Goal: Task Accomplishment & Management: Complete application form

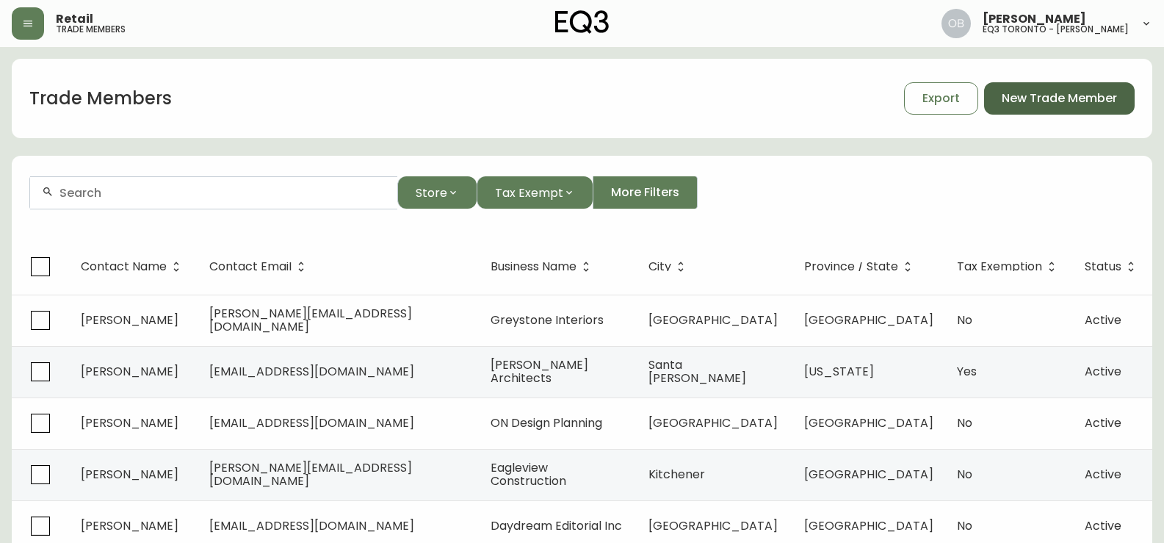
click at [1050, 98] on span "New Trade Member" at bounding box center [1059, 98] width 115 height 16
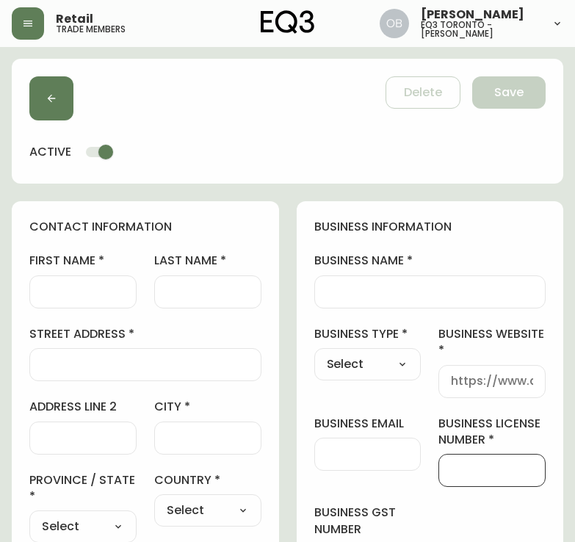
click at [464, 466] on input "business license number" at bounding box center [492, 470] width 82 height 14
paste input "12461366"
type input "12461366"
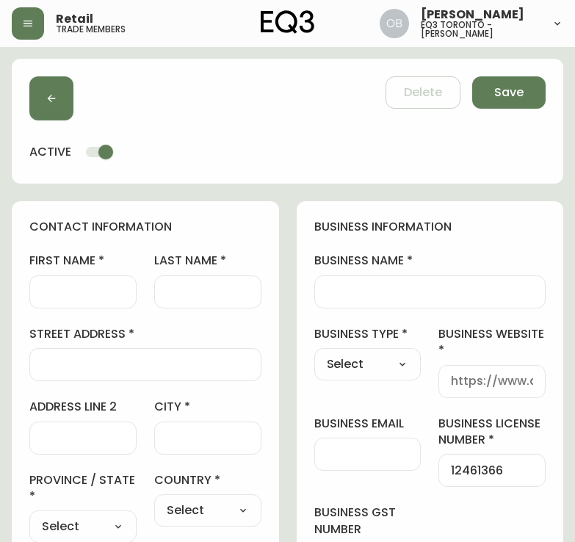
click at [472, 380] on input "business website" at bounding box center [492, 382] width 82 height 14
paste input "[DOMAIN_NAME]"
type input "[DOMAIN_NAME]"
click at [361, 366] on select "Select Interior Designer Architect Home Builder Contractor Real Estate Agent Ho…" at bounding box center [367, 364] width 107 height 22
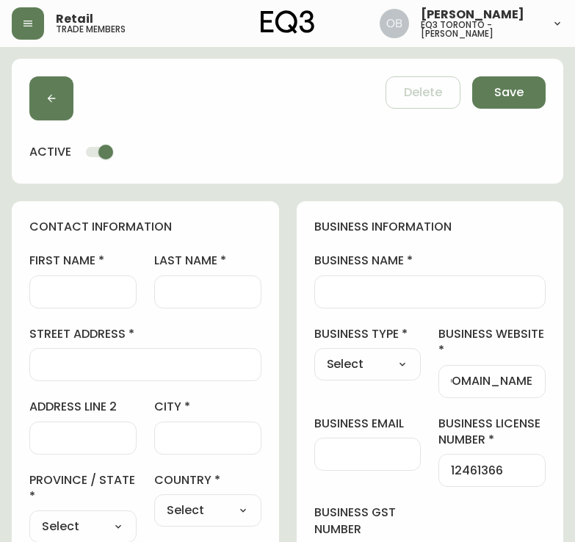
scroll to position [0, 0]
select select "Interior Designer"
click at [314, 353] on select "Select Interior Designer Architect Home Builder Contractor Real Estate Agent Ho…" at bounding box center [367, 364] width 107 height 22
type input "Interior Designer"
click at [410, 282] on div at bounding box center [430, 291] width 232 height 33
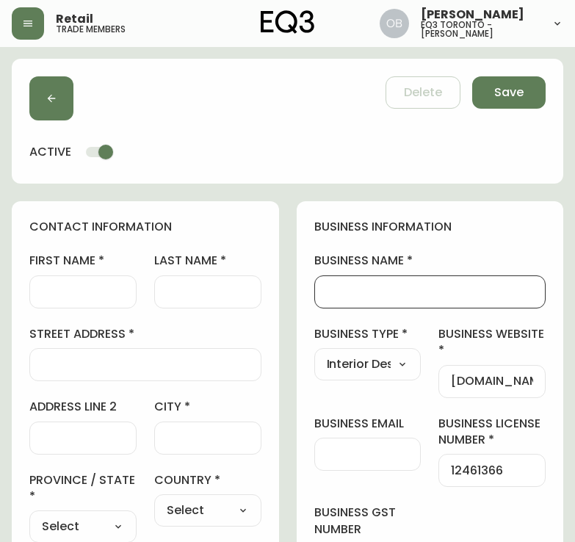
paste input "House of Hof"
type input "House of Hof"
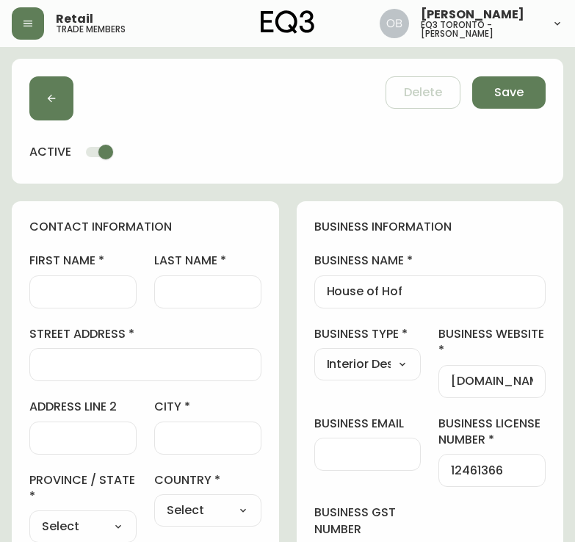
click at [82, 367] on input "street address" at bounding box center [145, 365] width 207 height 14
paste input "[STREET_ADDRESS]"
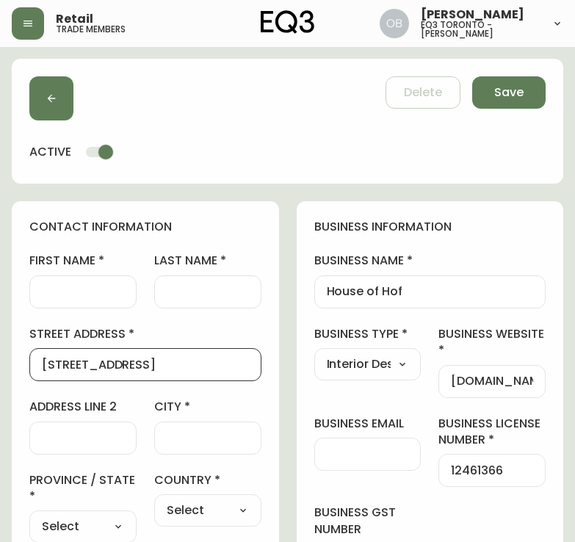
type input "[STREET_ADDRESS]"
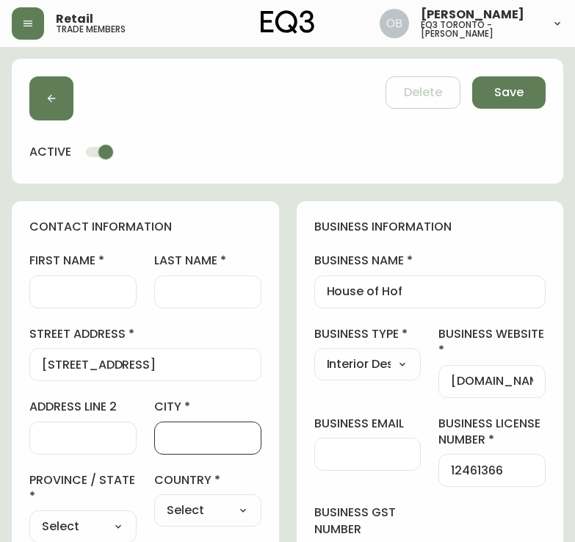
click at [199, 436] on input "city" at bounding box center [208, 438] width 82 height 14
type input "[GEOGRAPHIC_DATA]"
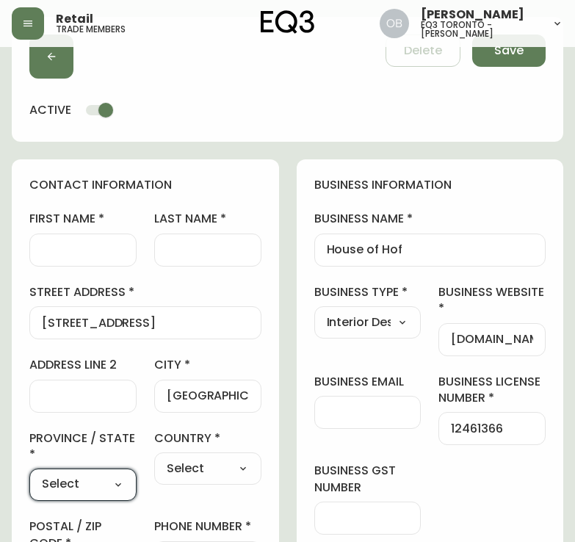
scroll to position [59, 0]
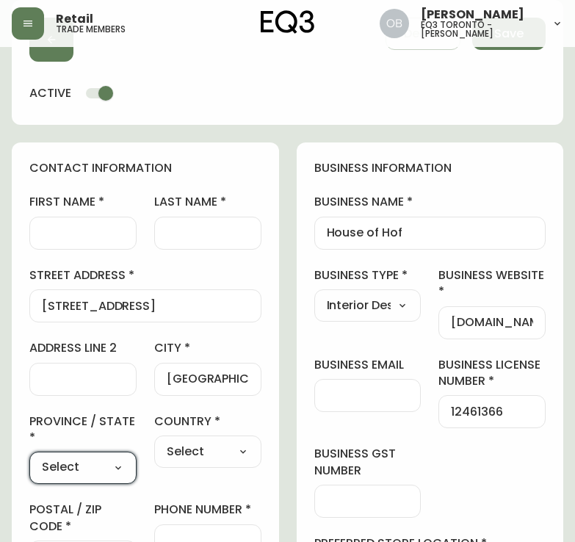
click at [112, 455] on div "Select [GEOGRAPHIC_DATA] [GEOGRAPHIC_DATA] [GEOGRAPHIC_DATA] [GEOGRAPHIC_DATA] …" at bounding box center [82, 468] width 107 height 32
click at [112, 464] on select "Select [GEOGRAPHIC_DATA] [GEOGRAPHIC_DATA] [GEOGRAPHIC_DATA] [GEOGRAPHIC_DATA] …" at bounding box center [82, 469] width 107 height 22
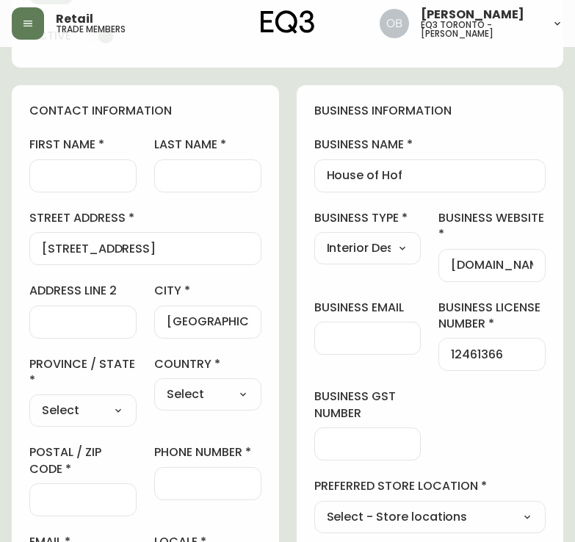
scroll to position [132, 0]
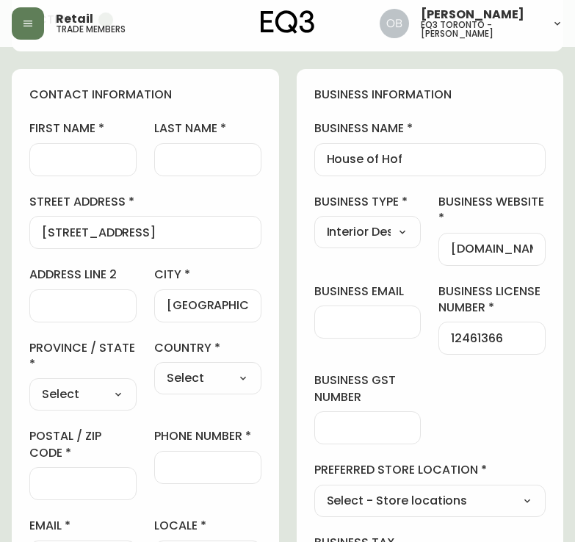
drag, startPoint x: 86, startPoint y: 403, endPoint x: 85, endPoint y: 390, distance: 12.5
click at [86, 402] on select "Select [GEOGRAPHIC_DATA] [GEOGRAPHIC_DATA] [GEOGRAPHIC_DATA] [GEOGRAPHIC_DATA] …" at bounding box center [82, 395] width 107 height 22
select select "ON"
click at [29, 384] on select "Select [GEOGRAPHIC_DATA] [GEOGRAPHIC_DATA] [GEOGRAPHIC_DATA] [GEOGRAPHIC_DATA] …" at bounding box center [82, 395] width 107 height 22
type input "[GEOGRAPHIC_DATA]"
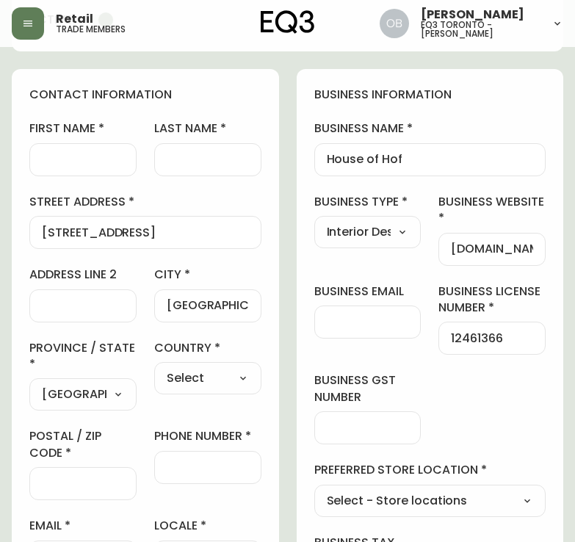
scroll to position [59, 0]
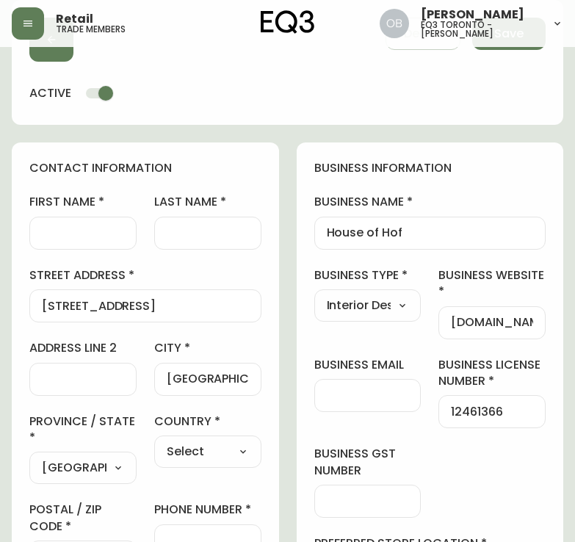
click at [68, 228] on input "first name" at bounding box center [83, 233] width 82 height 14
type input "Sky"
drag, startPoint x: 187, startPoint y: 275, endPoint x: 214, endPoint y: 239, distance: 46.1
click at [187, 274] on label "street address" at bounding box center [145, 275] width 232 height 16
click at [187, 299] on input "[STREET_ADDRESS]" at bounding box center [145, 306] width 207 height 14
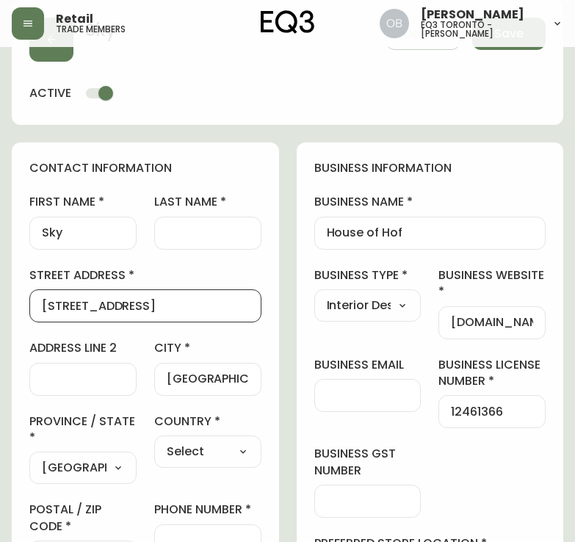
click at [217, 235] on input "last name" at bounding box center [208, 233] width 82 height 14
paste input "Hofstatter"
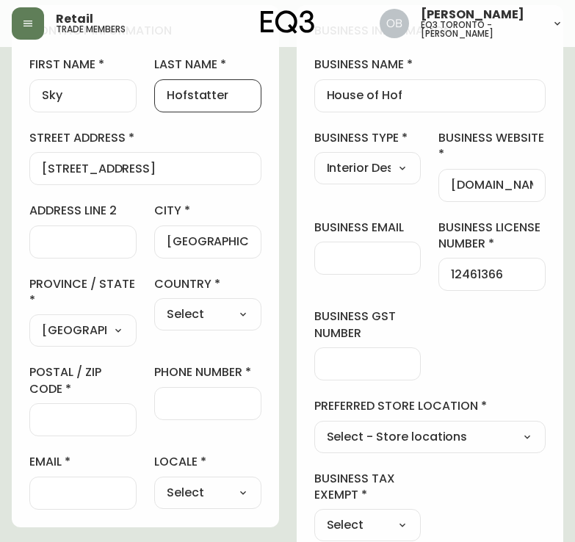
scroll to position [206, 0]
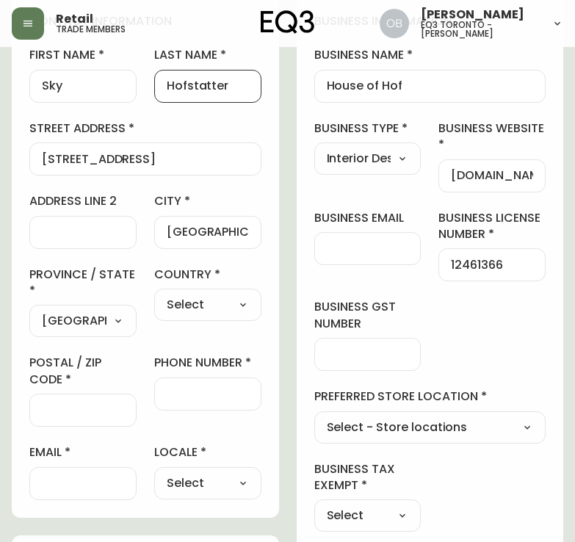
type input "Hofstatter"
click at [210, 291] on div "Select [GEOGRAPHIC_DATA] [GEOGRAPHIC_DATA]" at bounding box center [207, 305] width 107 height 32
click at [210, 292] on div "Select [GEOGRAPHIC_DATA] [GEOGRAPHIC_DATA]" at bounding box center [207, 305] width 107 height 32
click at [214, 300] on select "Select [GEOGRAPHIC_DATA] [GEOGRAPHIC_DATA]" at bounding box center [207, 305] width 107 height 22
select select "CA"
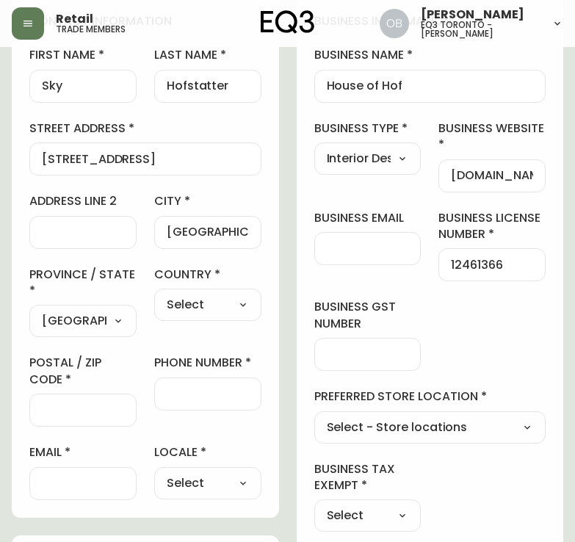
click at [154, 294] on select "Select [GEOGRAPHIC_DATA] [GEOGRAPHIC_DATA]" at bounding box center [207, 305] width 107 height 22
type input "[GEOGRAPHIC_DATA]"
click at [85, 405] on input "postal / zip code" at bounding box center [83, 410] width 82 height 14
paste input "M5T 0C9"
type input "M5T 0C9"
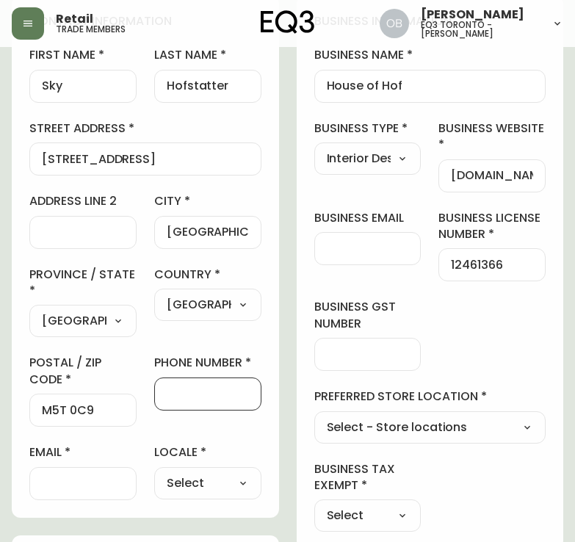
click at [187, 390] on input "phone number" at bounding box center [208, 394] width 82 height 14
paste input "[PHONE_NUMBER]"
type input "[PHONE_NUMBER]"
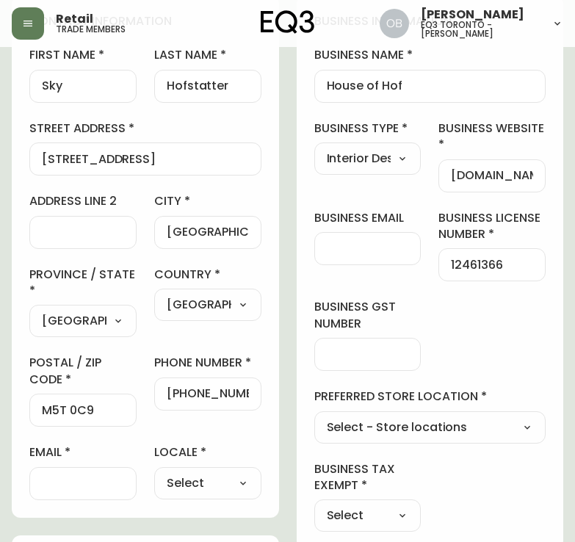
click at [62, 474] on div at bounding box center [82, 483] width 107 height 33
paste input "[EMAIL_ADDRESS][DOMAIN_NAME]"
type input "[EMAIL_ADDRESS][DOMAIN_NAME]"
click at [183, 483] on select "Select CA_EN [GEOGRAPHIC_DATA] US_EN" at bounding box center [207, 483] width 107 height 22
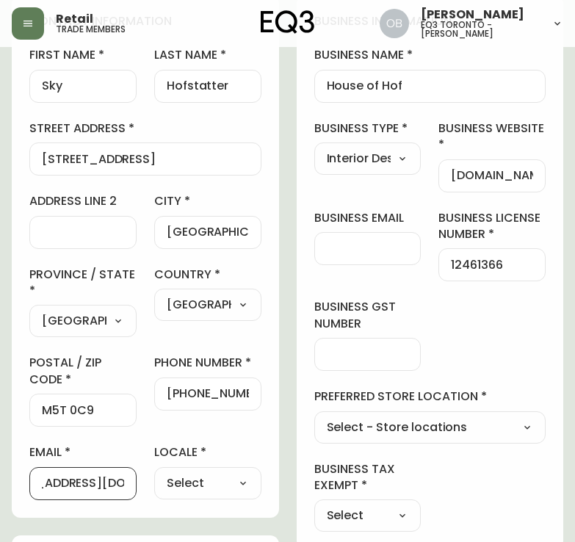
scroll to position [0, 0]
select select "CA_EN"
click at [154, 472] on select "Select CA_EN [GEOGRAPHIC_DATA] US_EN" at bounding box center [207, 483] width 107 height 22
type input "CA_EN"
click at [361, 422] on select "Select - Store locations EQ3 [GEOGRAPHIC_DATA] - [GEOGRAPHIC_DATA] [GEOGRAPHIC_…" at bounding box center [430, 427] width 232 height 22
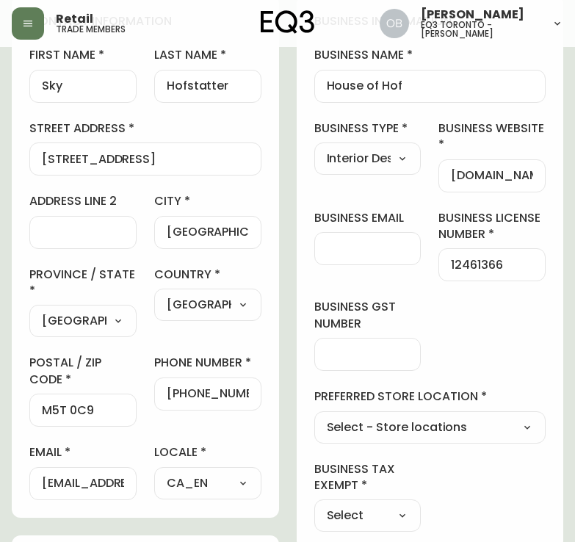
select select "cjw10z96s008u6gs0ccm7hd19"
click at [314, 416] on select "Select - Store locations EQ3 [GEOGRAPHIC_DATA] - [GEOGRAPHIC_DATA] [GEOGRAPHIC_…" at bounding box center [430, 427] width 232 height 22
type input "EQ3 [GEOGRAPHIC_DATA] - [PERSON_NAME]"
click at [359, 514] on select "Select Yes No" at bounding box center [367, 516] width 107 height 22
select select "false"
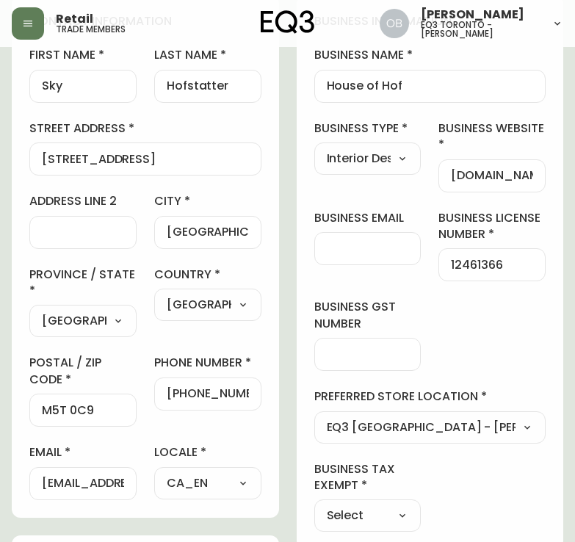
click at [314, 505] on select "Select Yes No" at bounding box center [367, 516] width 107 height 22
type input "No"
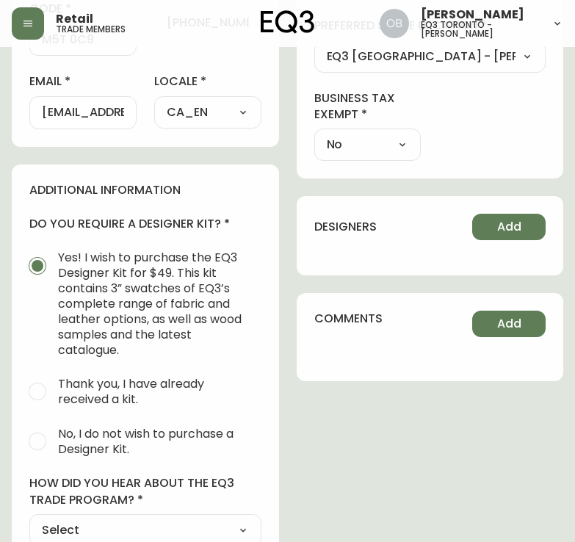
scroll to position [646, 0]
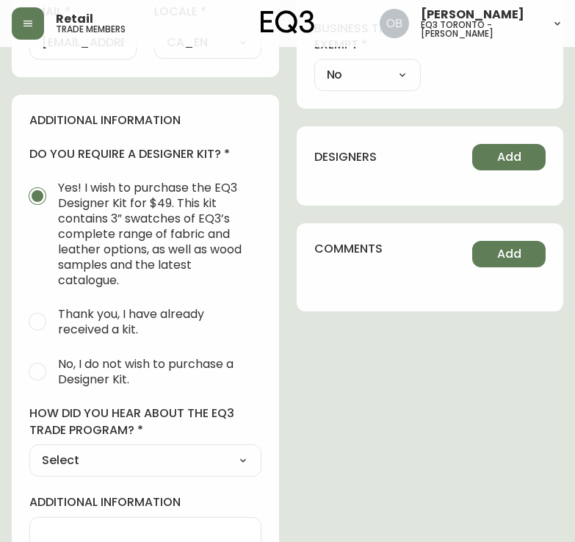
click at [92, 370] on span "No, I do not wish to purchase a Designer Kit." at bounding box center [154, 371] width 192 height 31
click at [54, 370] on input "No, I do not wish to purchase a Designer Kit." at bounding box center [37, 372] width 32 height 32
radio input "true"
radio input "false"
click at [89, 466] on select "Select Social Media Advertisement Trade Show Outreach from a Trade Rep Other" at bounding box center [145, 461] width 232 height 22
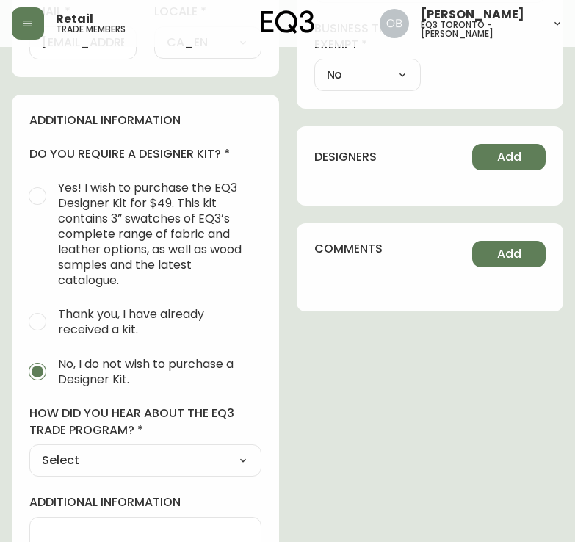
select select "Outreach from a Trade Rep"
click at [29, 450] on select "Select Social Media Advertisement Trade Show Outreach from a Trade Rep Other" at bounding box center [145, 461] width 232 height 22
type input "Outreach from a Trade Rep"
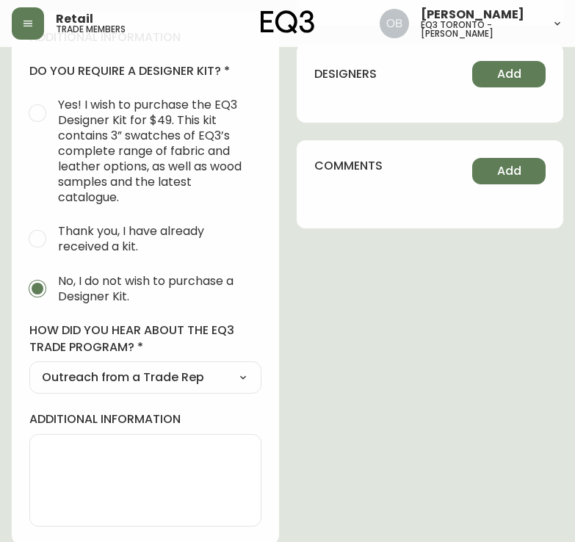
scroll to position [732, 0]
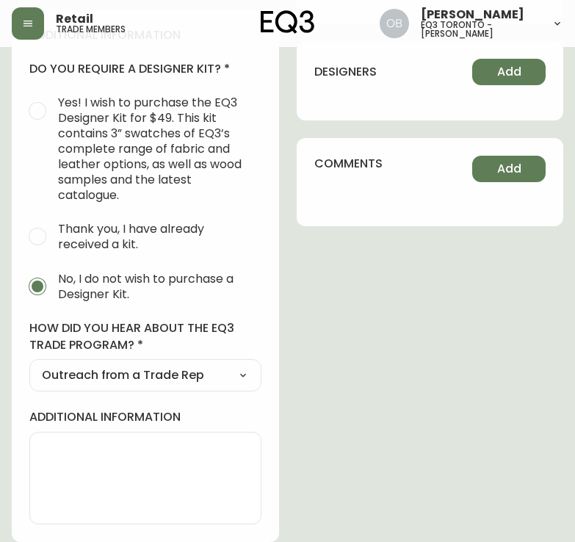
click at [69, 447] on textarea "additional information" at bounding box center [145, 477] width 207 height 73
click at [244, 314] on div "additional information do you require a designer kit? Yes! I wish to purchase t…" at bounding box center [145, 276] width 267 height 533
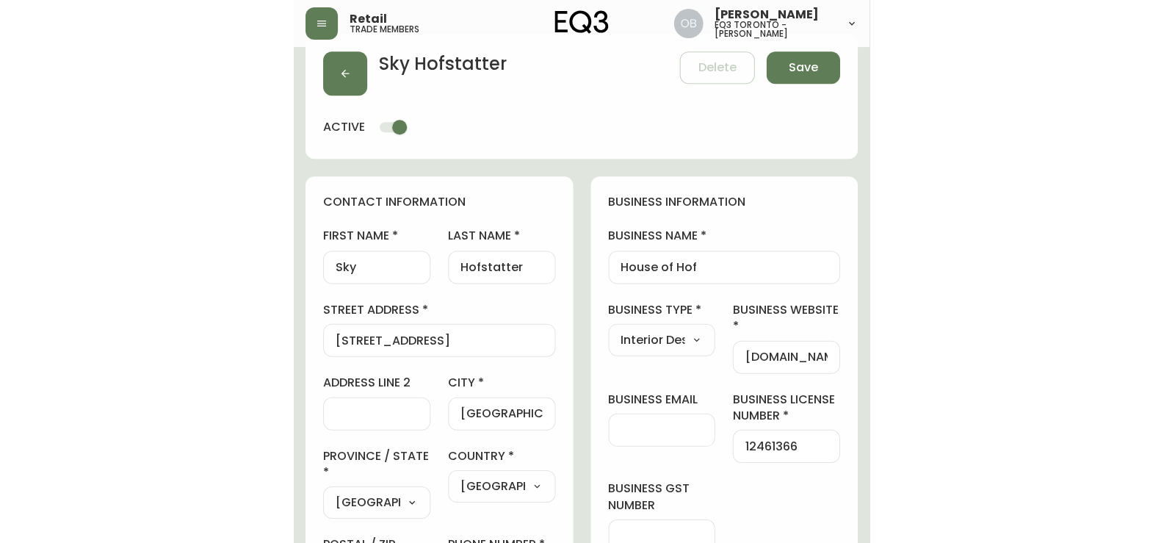
scroll to position [0, 0]
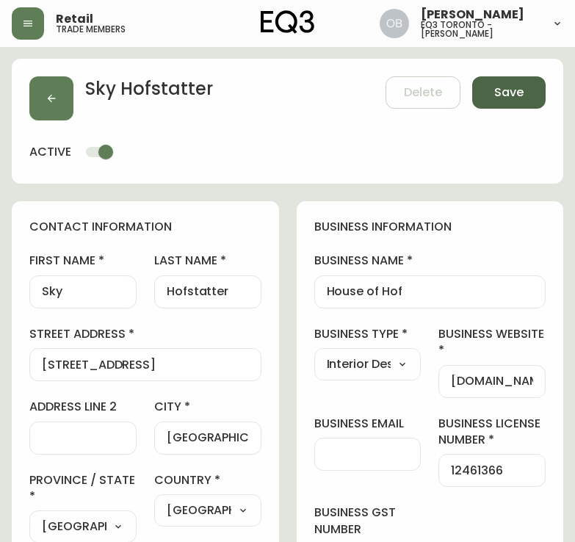
click at [532, 96] on button "Save" at bounding box center [508, 92] width 73 height 32
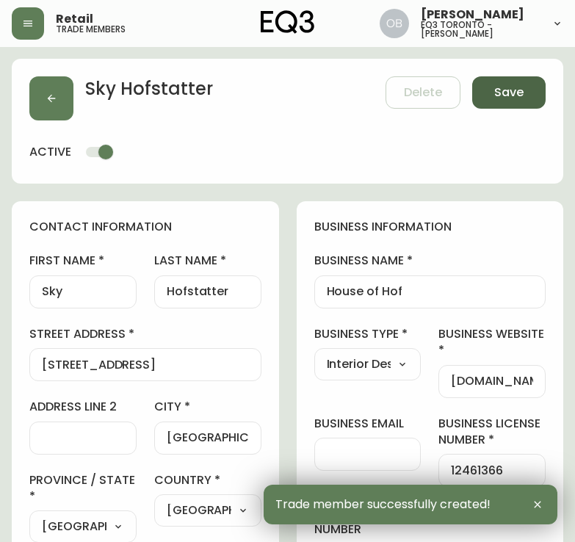
type input "[PHONE_NUMBER]"
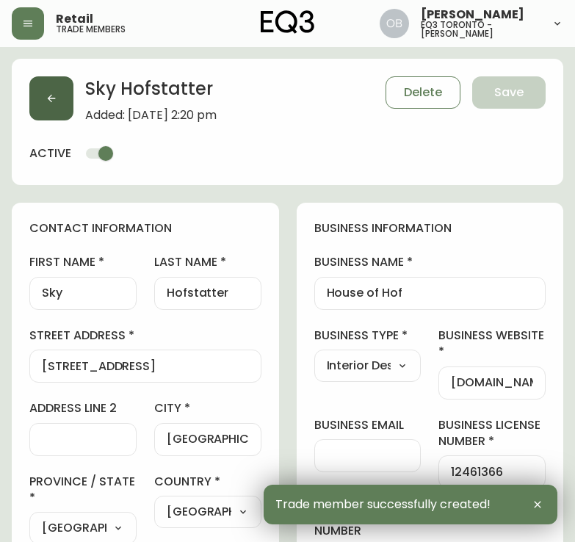
click at [64, 97] on button "button" at bounding box center [51, 98] width 44 height 44
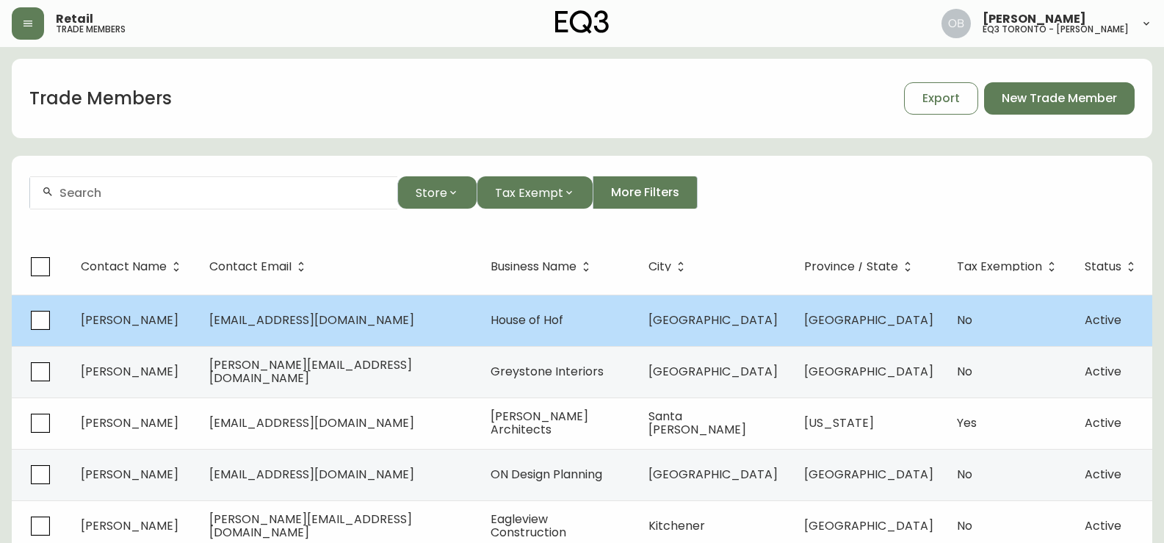
click at [250, 308] on td "[EMAIL_ADDRESS][DOMAIN_NAME]" at bounding box center [338, 320] width 281 height 51
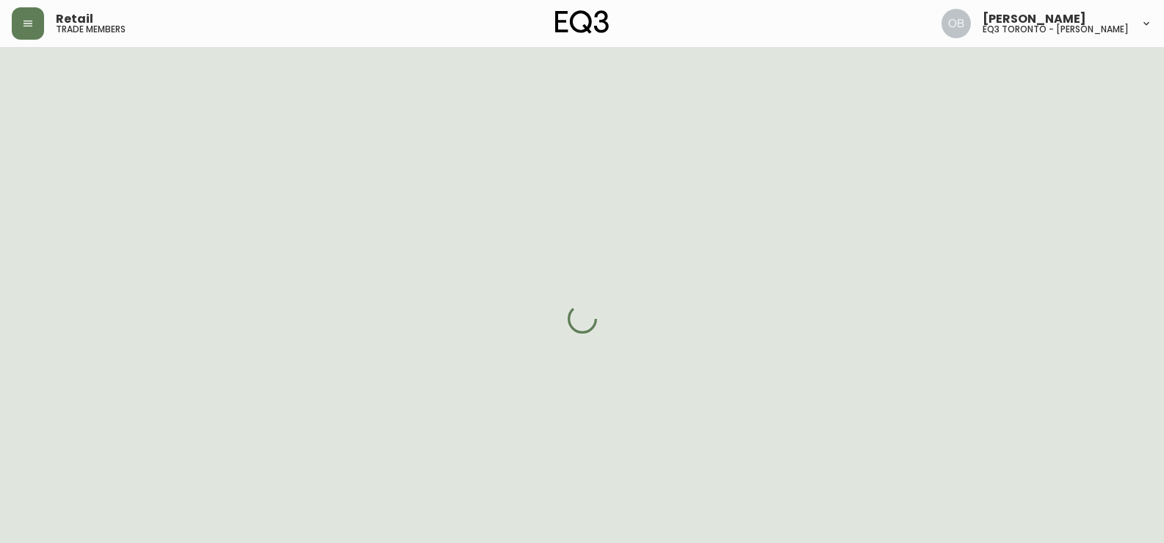
select select "ON"
select select "CA"
select select "CA_EN"
select select "Outreach from a Trade Rep"
select select "Interior Designer"
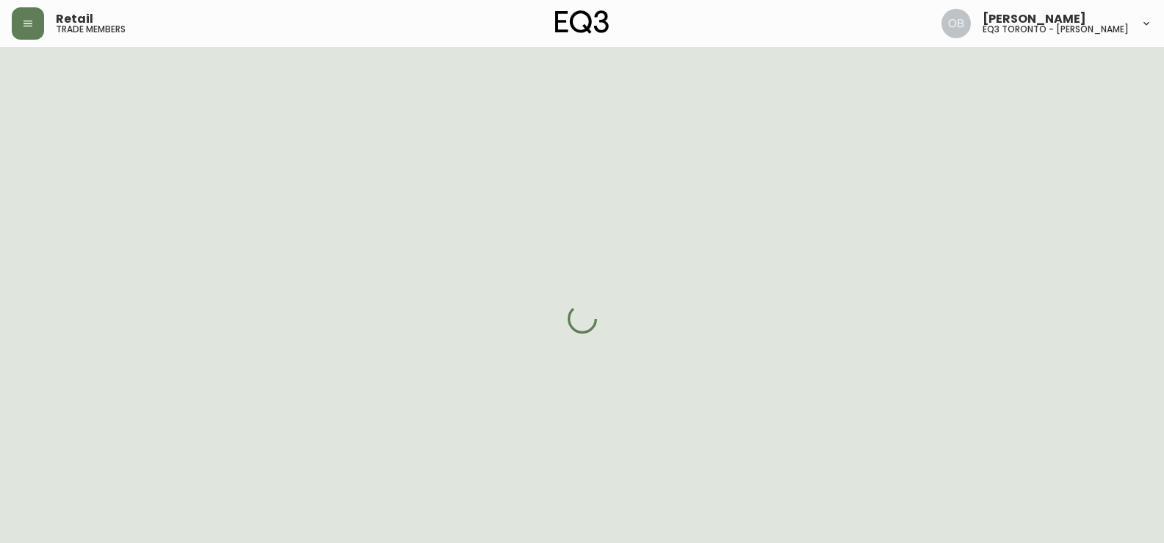
select select "false"
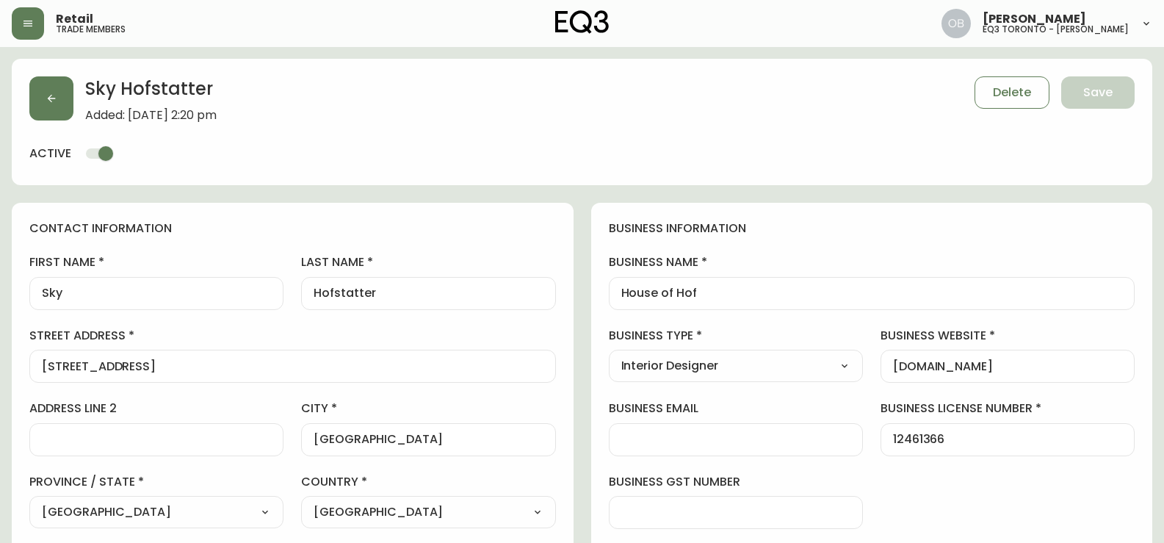
type input "EQ3 [GEOGRAPHIC_DATA] - [PERSON_NAME]"
select select "cjw10z96s008u6gs0ccm7hd19"
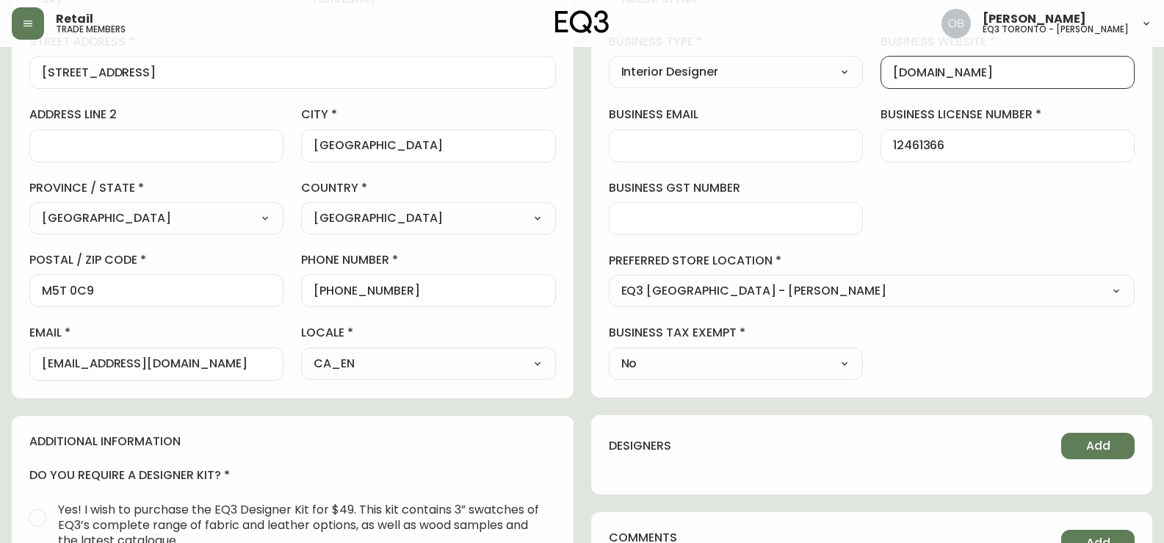
scroll to position [1, 0]
drag, startPoint x: 908, startPoint y: 82, endPoint x: 845, endPoint y: 87, distance: 62.6
click at [845, 87] on div "business information business name House of Hof business type Interior Designer…" at bounding box center [872, 153] width 562 height 488
